Goal: Information Seeking & Learning: Check status

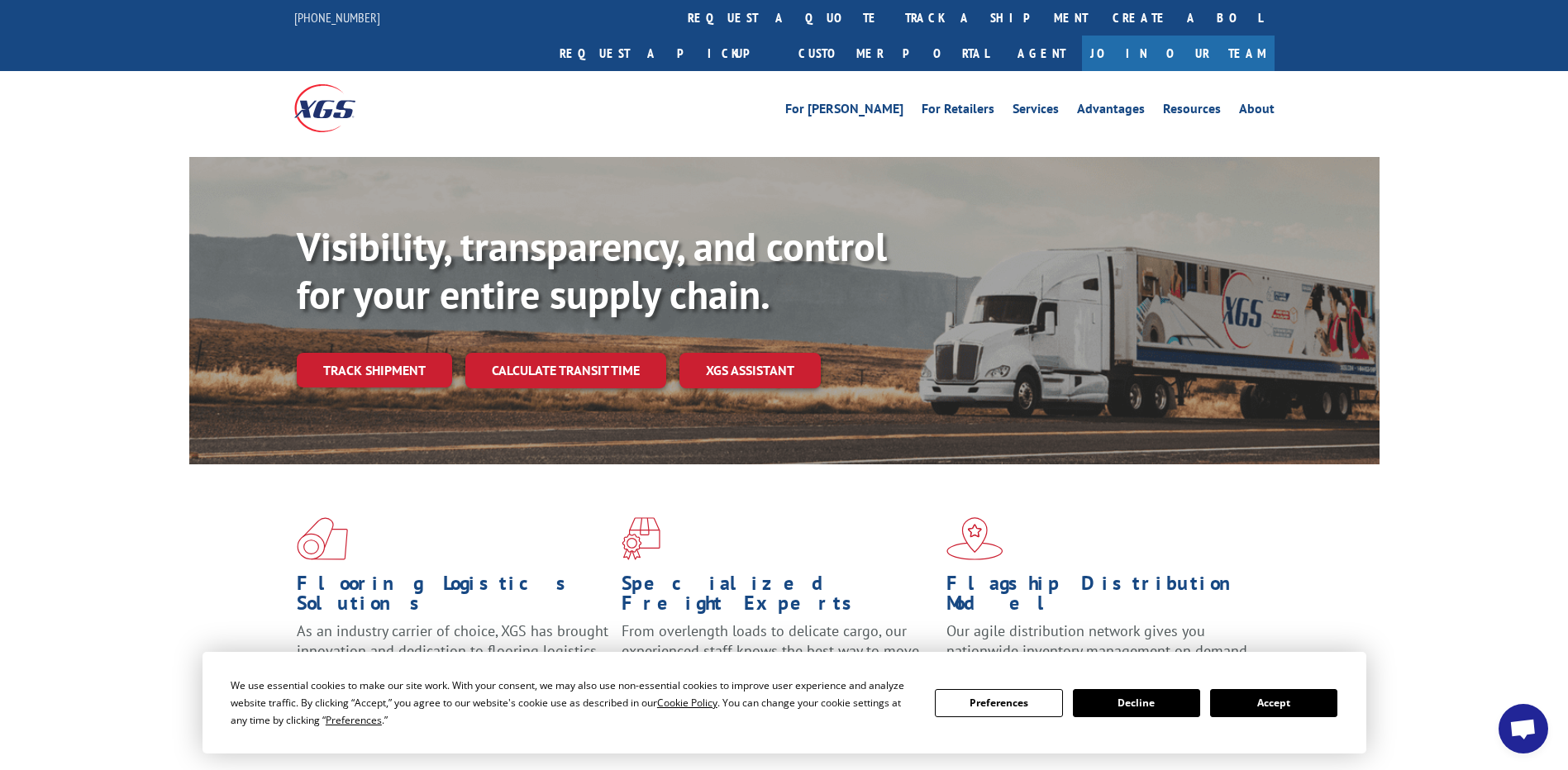
scroll to position [4110, 0]
click at [893, 15] on link "track a shipment" at bounding box center [996, 18] width 207 height 36
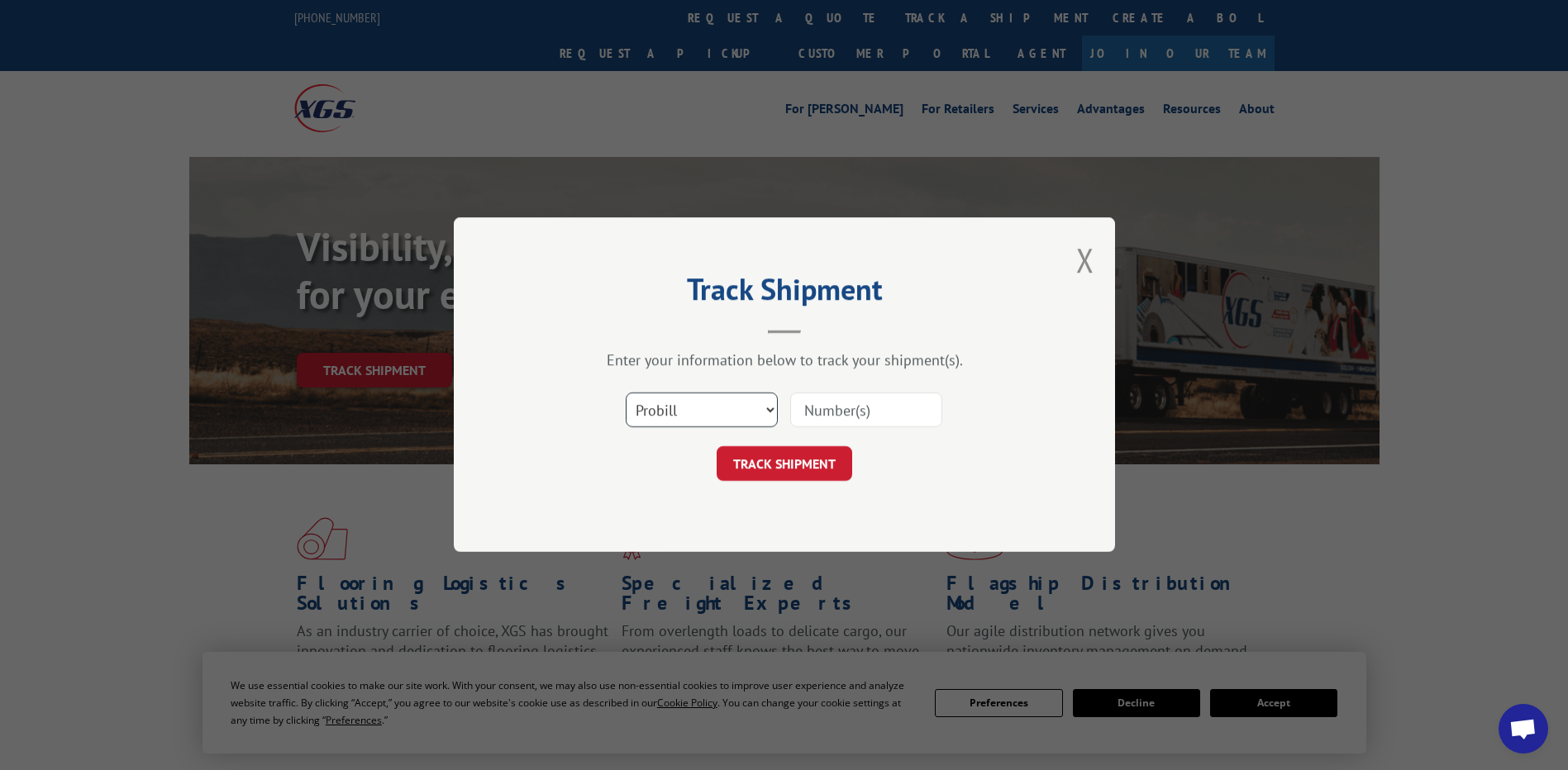
click at [731, 400] on select "Select category... Probill BOL PO" at bounding box center [701, 410] width 152 height 35
select select "po"
click at [625, 393] on select "Select category... Probill BOL PO" at bounding box center [701, 410] width 152 height 35
drag, startPoint x: 888, startPoint y: 372, endPoint x: 857, endPoint y: 401, distance: 42.4
click at [885, 380] on div "Enter your information below to track your shipment(s). Select category... Prob…" at bounding box center [784, 416] width 496 height 131
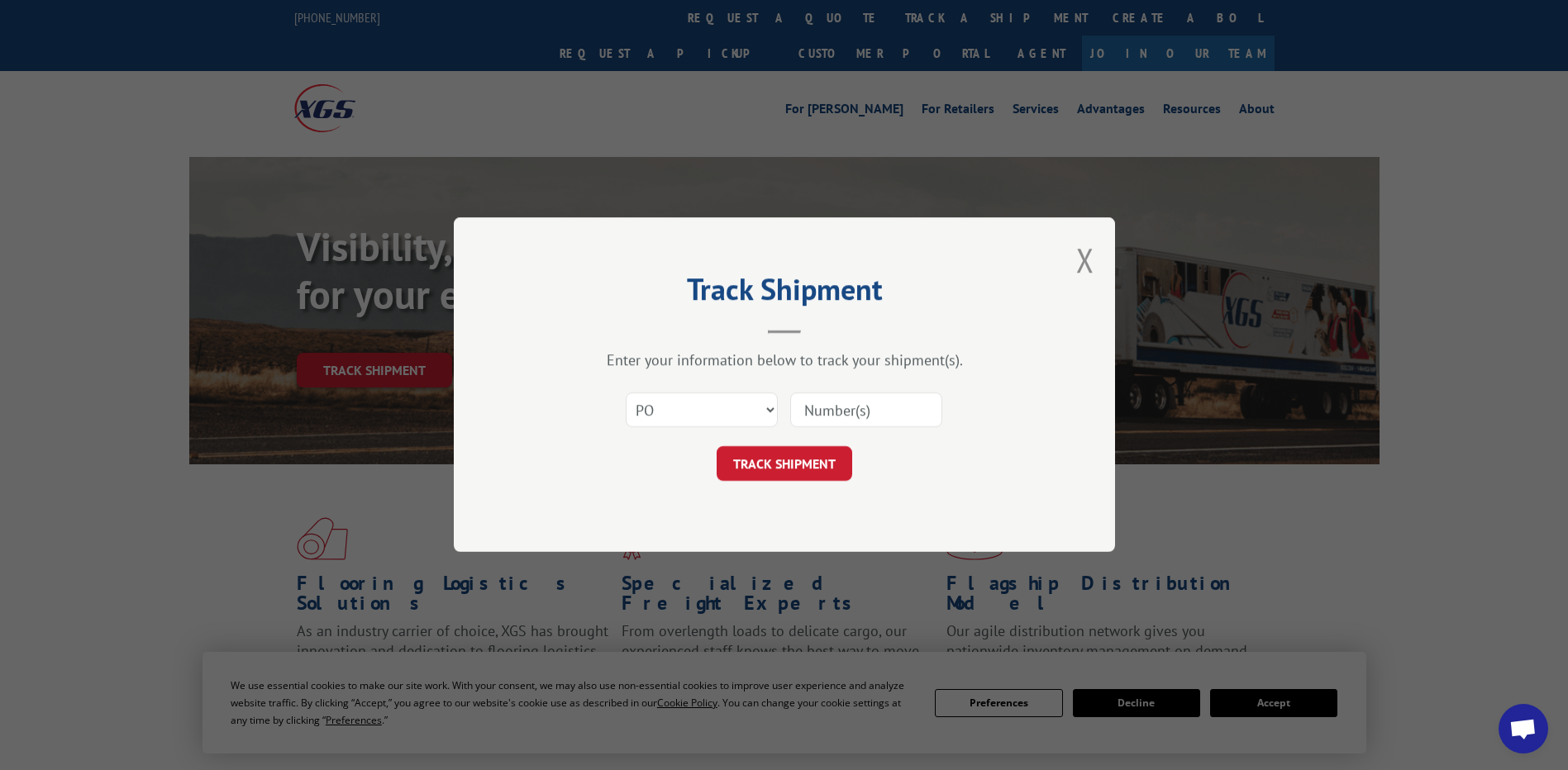
click at [856, 403] on input at bounding box center [865, 410] width 152 height 35
paste input "06526352"
click at [828, 421] on input "06526352" at bounding box center [865, 410] width 152 height 35
type input "06526352"
click button "TRACK SHIPMENT" at bounding box center [784, 464] width 136 height 35
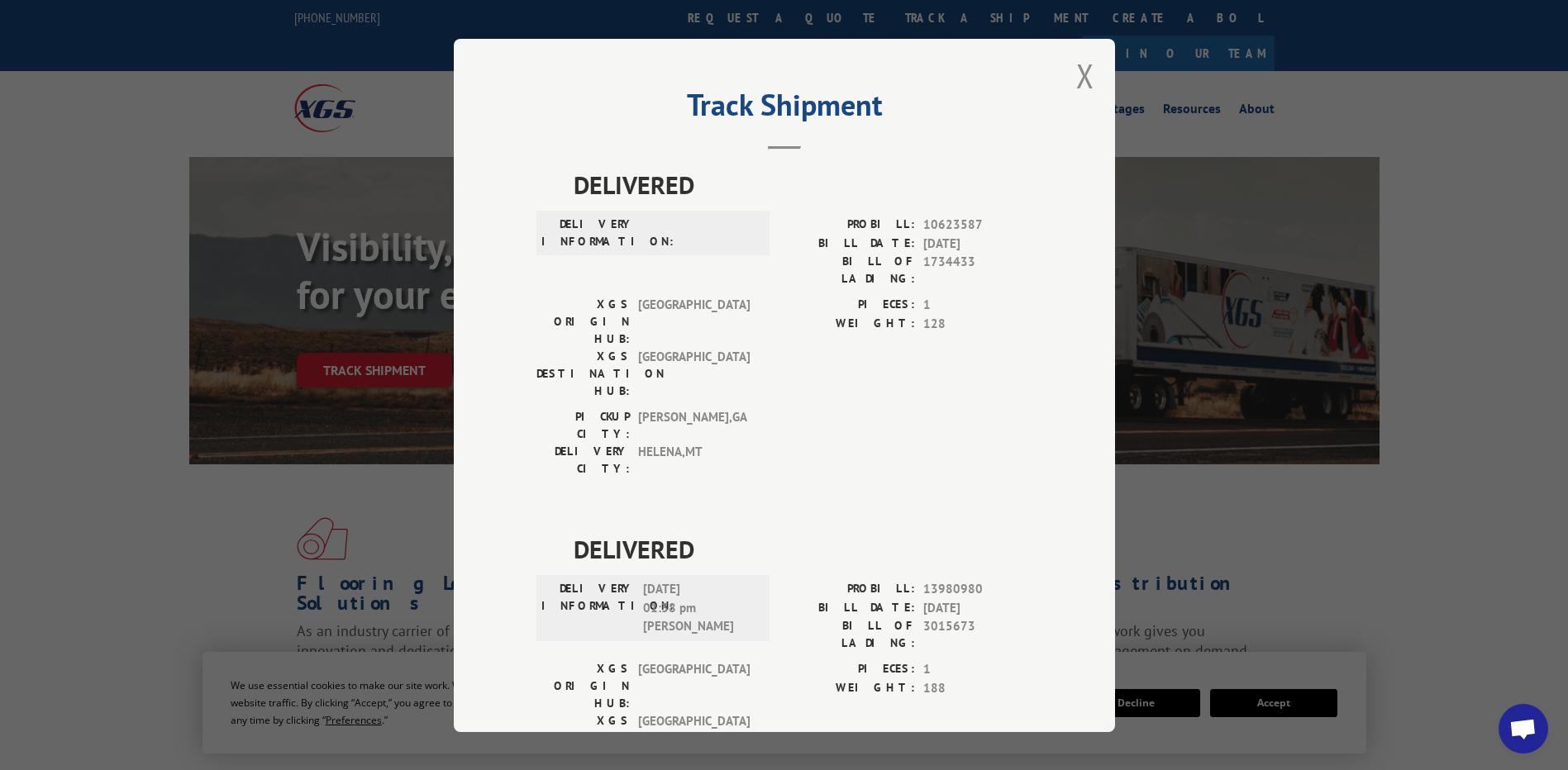
scroll to position [5, 0]
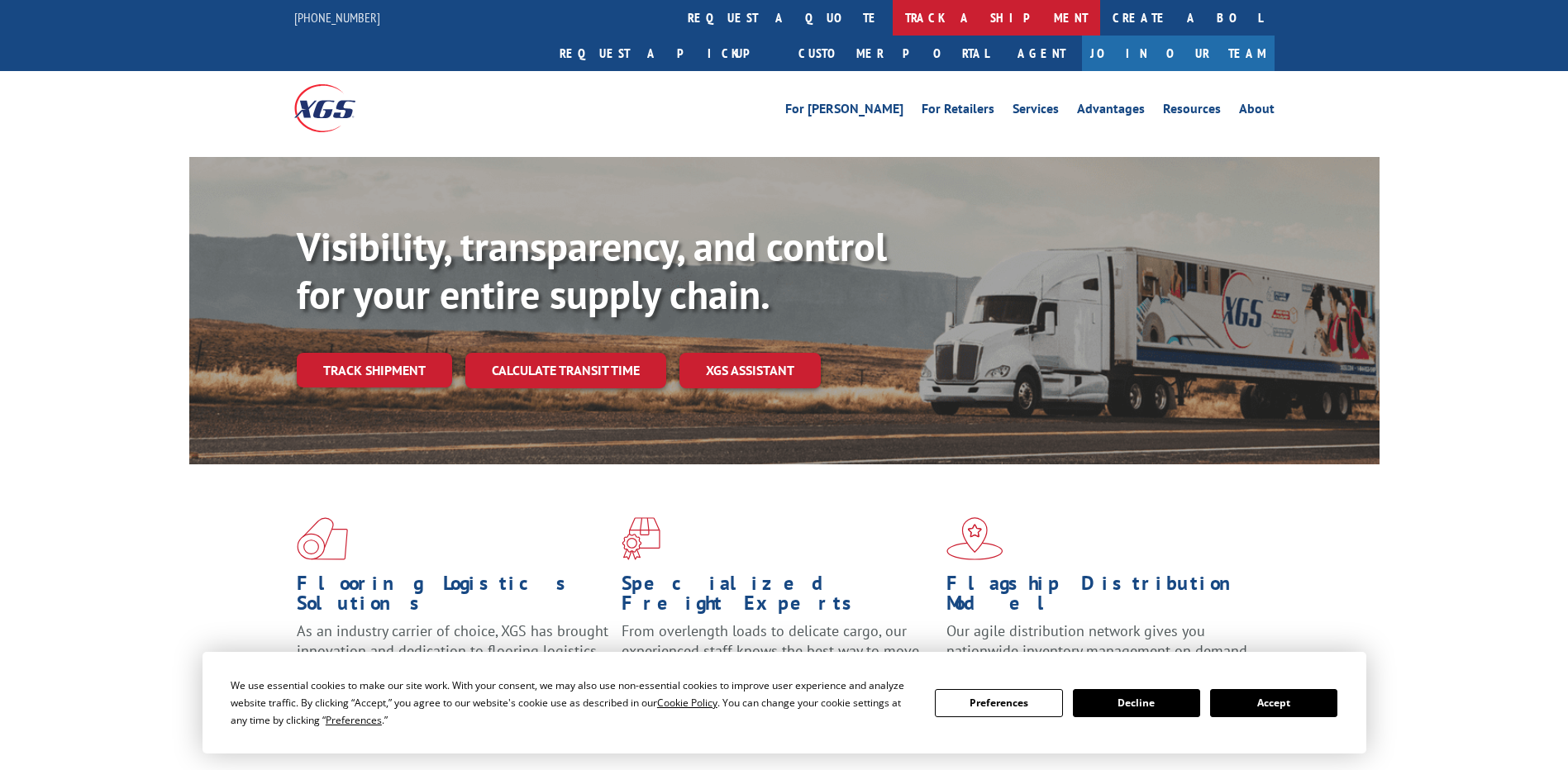
click at [893, 9] on link "track a shipment" at bounding box center [996, 18] width 207 height 36
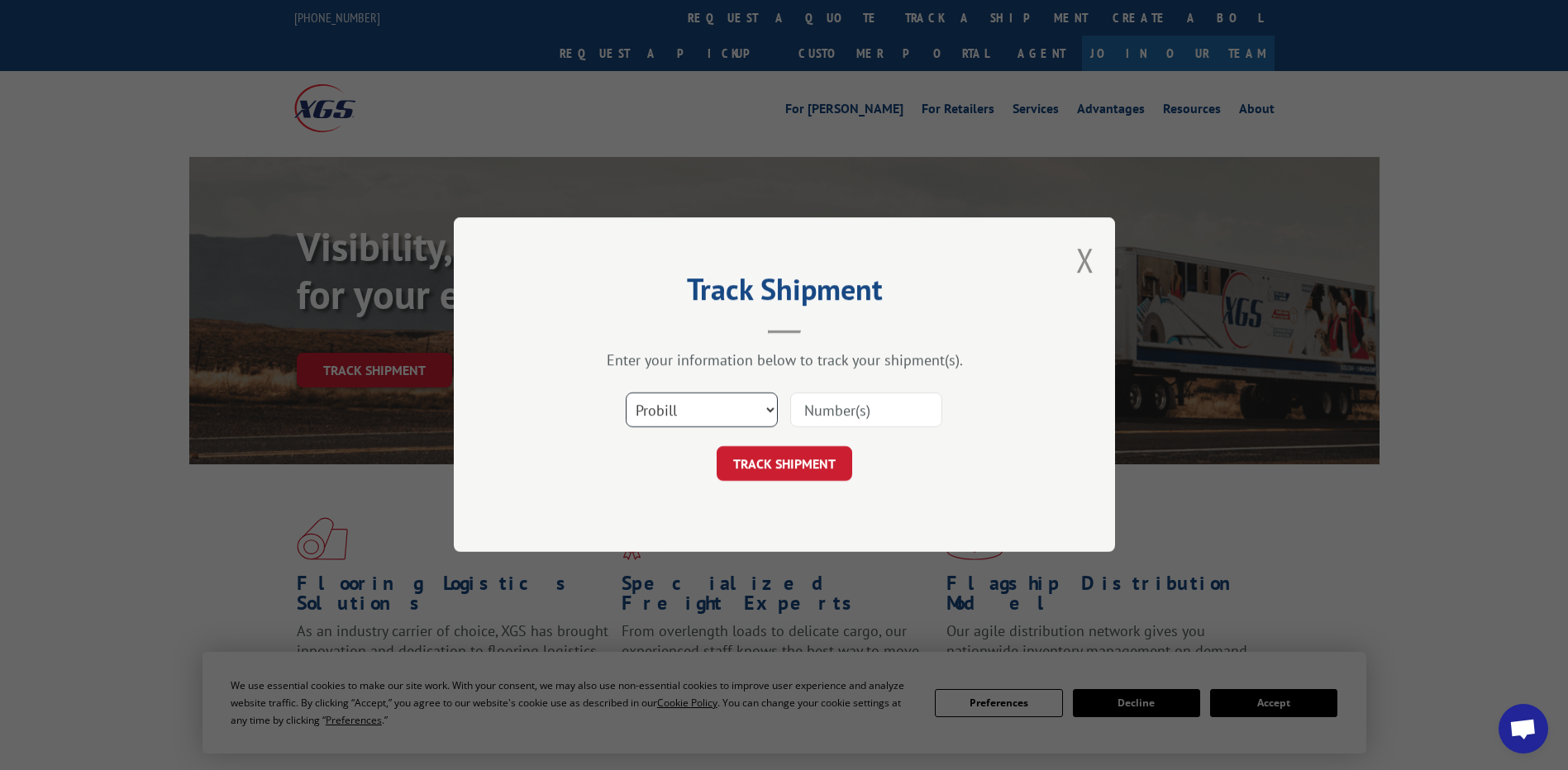
scroll to position [4110, 0]
click at [708, 403] on select "Select category... Probill BOL PO" at bounding box center [701, 410] width 152 height 35
select select "po"
click at [625, 393] on select "Select category... Probill BOL PO" at bounding box center [701, 410] width 152 height 35
paste input "05503596"
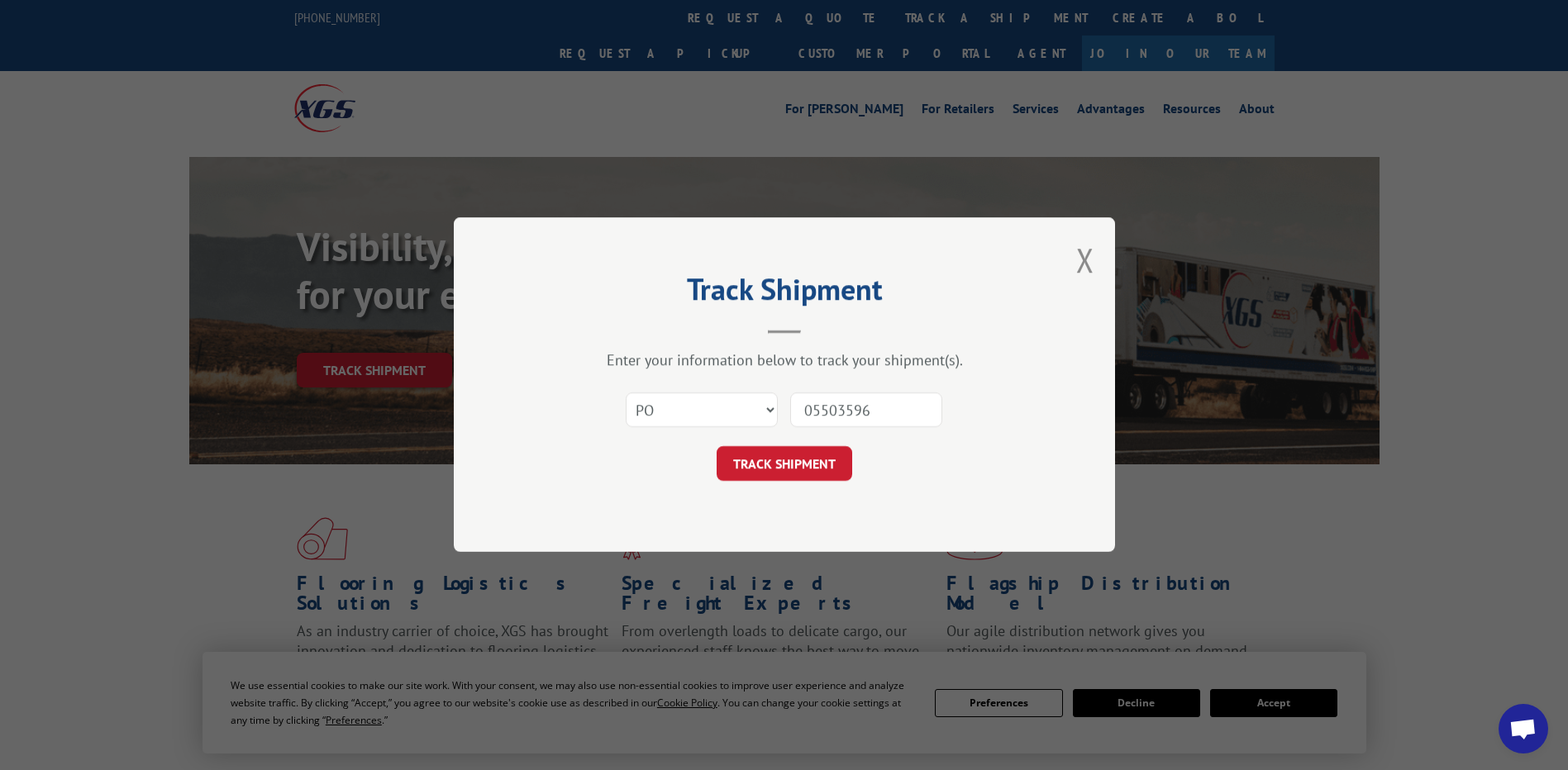
drag, startPoint x: 829, startPoint y: 416, endPoint x: 586, endPoint y: 340, distance: 254.6
click at [587, 340] on div "Track Shipment Enter your information below to track your shipment(s). Select c…" at bounding box center [784, 384] width 661 height 334
type input "05503596"
click button "TRACK SHIPMENT" at bounding box center [784, 464] width 136 height 35
